Goal: Information Seeking & Learning: Learn about a topic

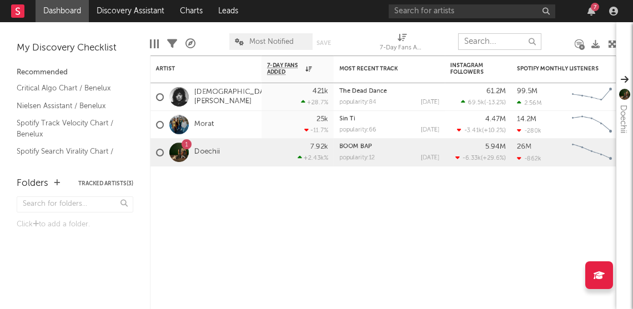
click at [503, 42] on input "text" at bounding box center [499, 41] width 83 height 17
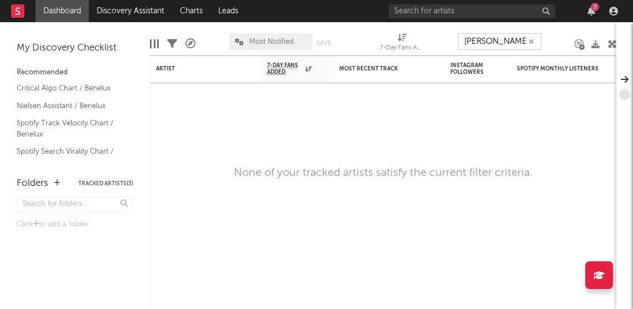
type input "[PERSON_NAME]"
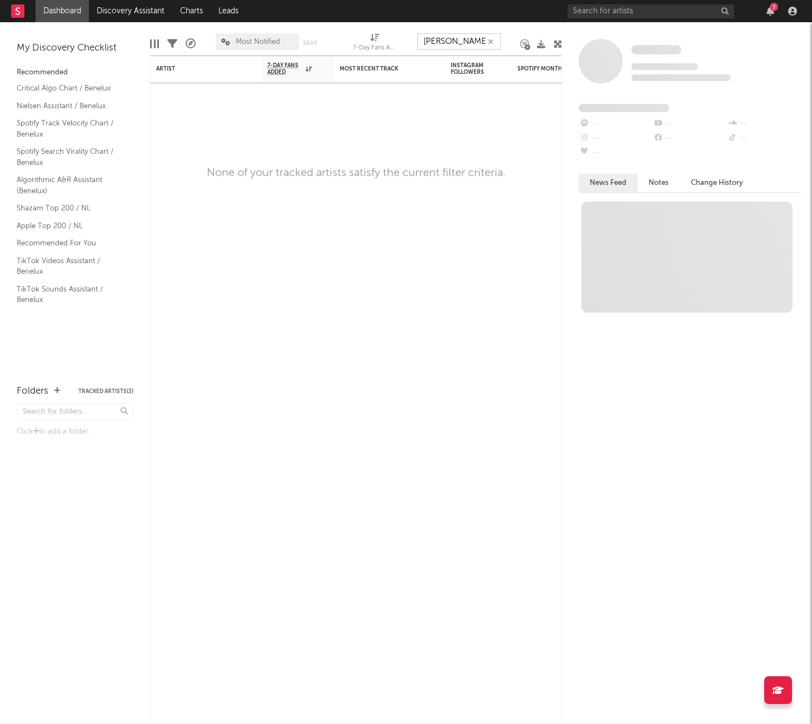
click at [493, 42] on icon "button" at bounding box center [491, 41] width 6 height 7
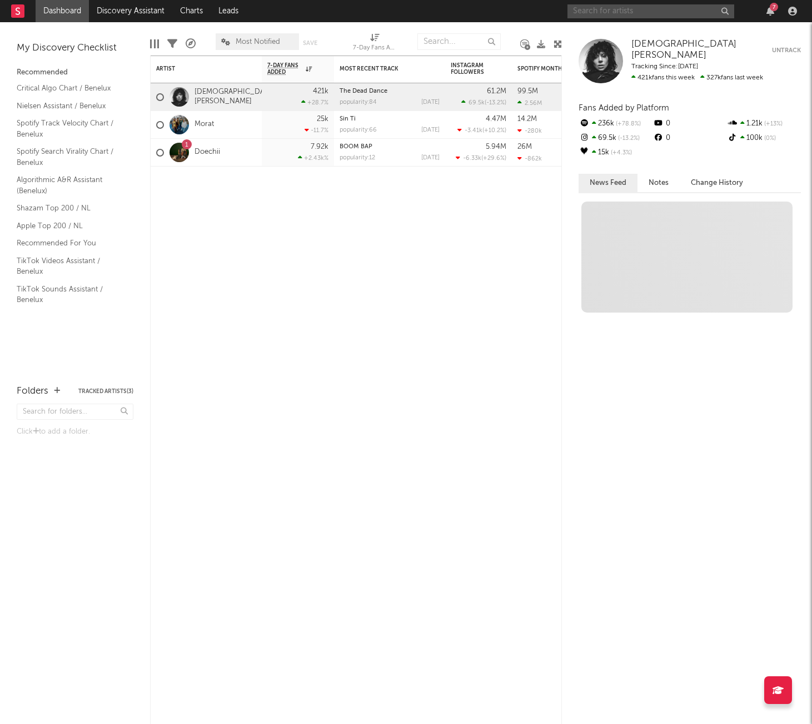
click at [593, 5] on input "text" at bounding box center [650, 11] width 167 height 14
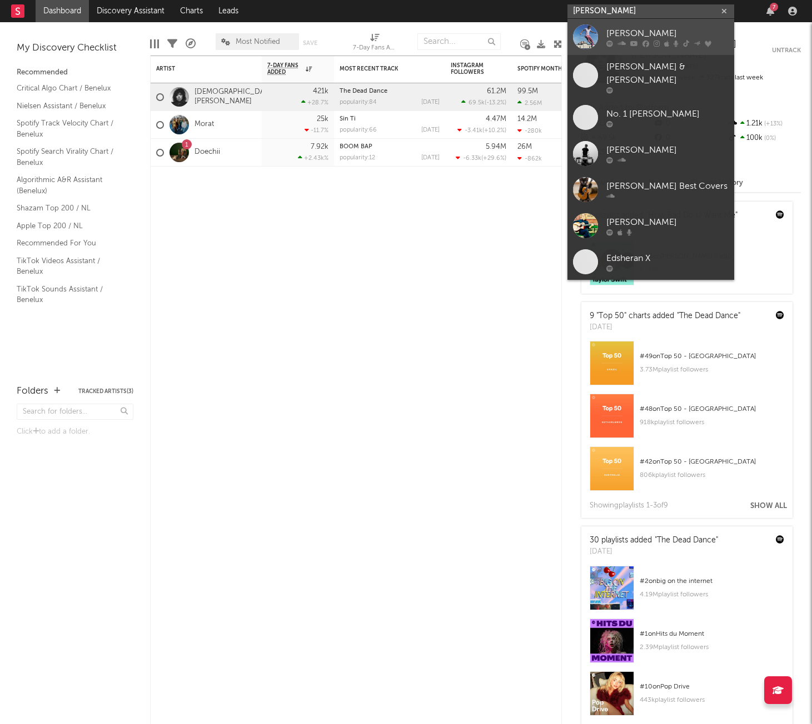
type input "[PERSON_NAME]"
click at [615, 23] on link "[PERSON_NAME]" at bounding box center [650, 37] width 167 height 36
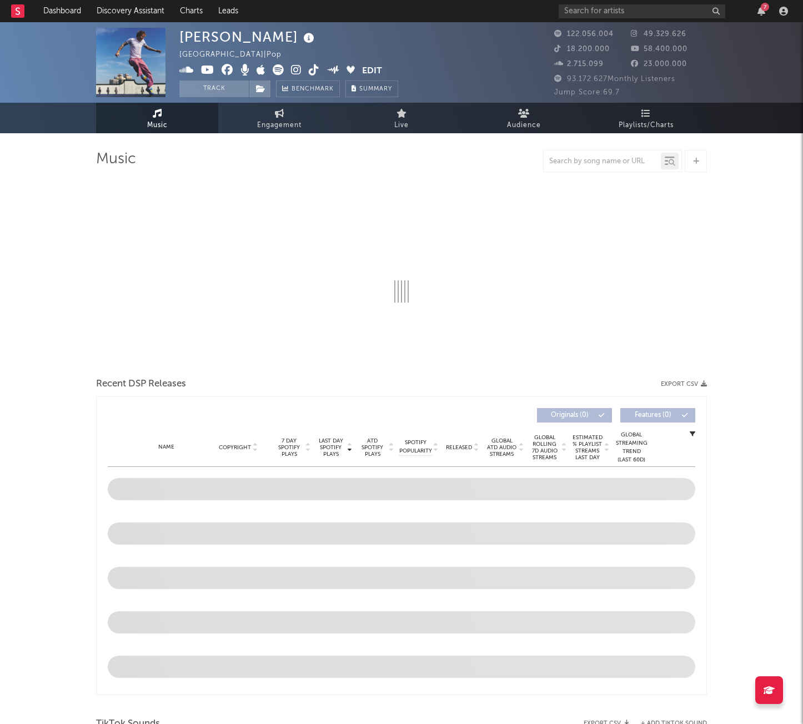
select select "6m"
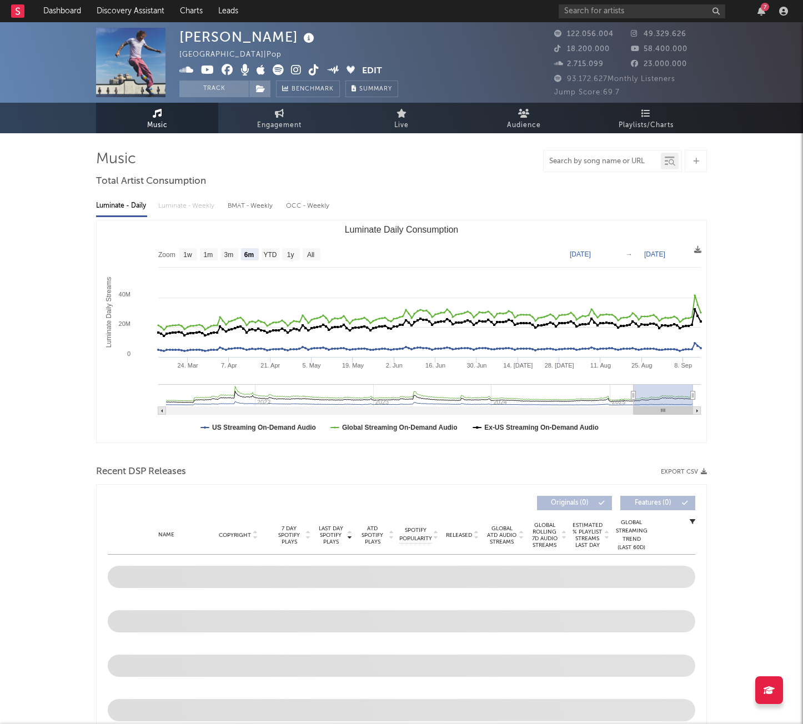
click at [649, 163] on input "text" at bounding box center [602, 161] width 117 height 9
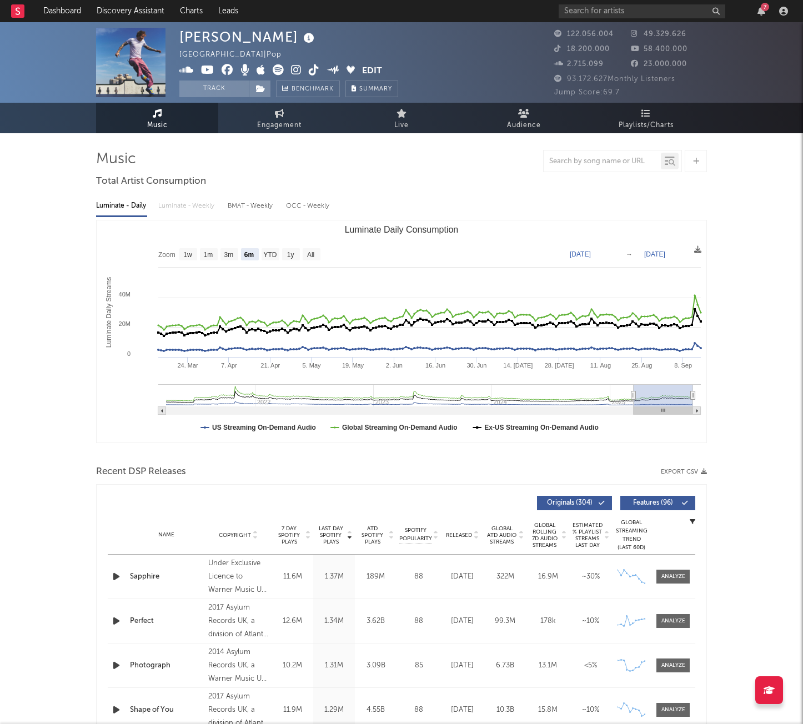
click at [15, 13] on rect at bounding box center [17, 10] width 13 height 13
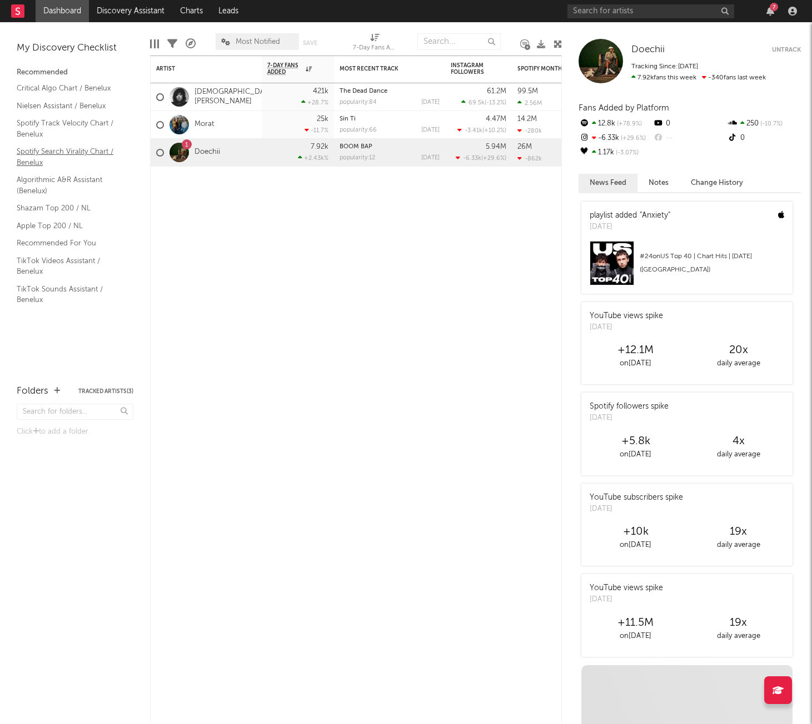
click at [26, 160] on link "Spotify Search Virality Chart / Benelux" at bounding box center [70, 157] width 106 height 23
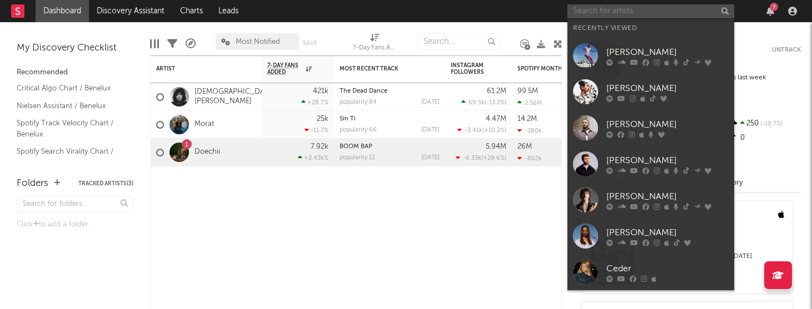
click at [612, 6] on input "text" at bounding box center [650, 11] width 167 height 14
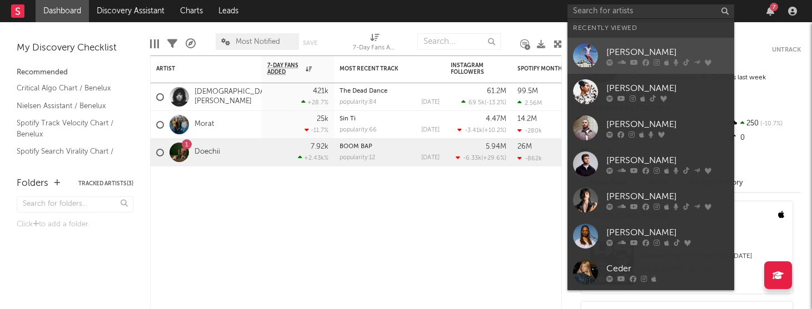
click at [630, 55] on div "[PERSON_NAME]" at bounding box center [667, 52] width 122 height 13
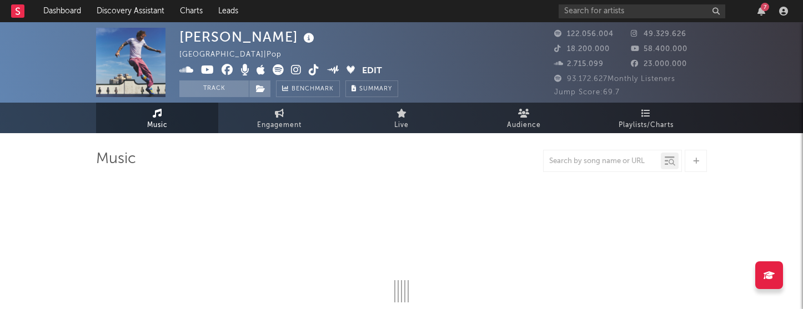
select select "6m"
